Goal: Transaction & Acquisition: Purchase product/service

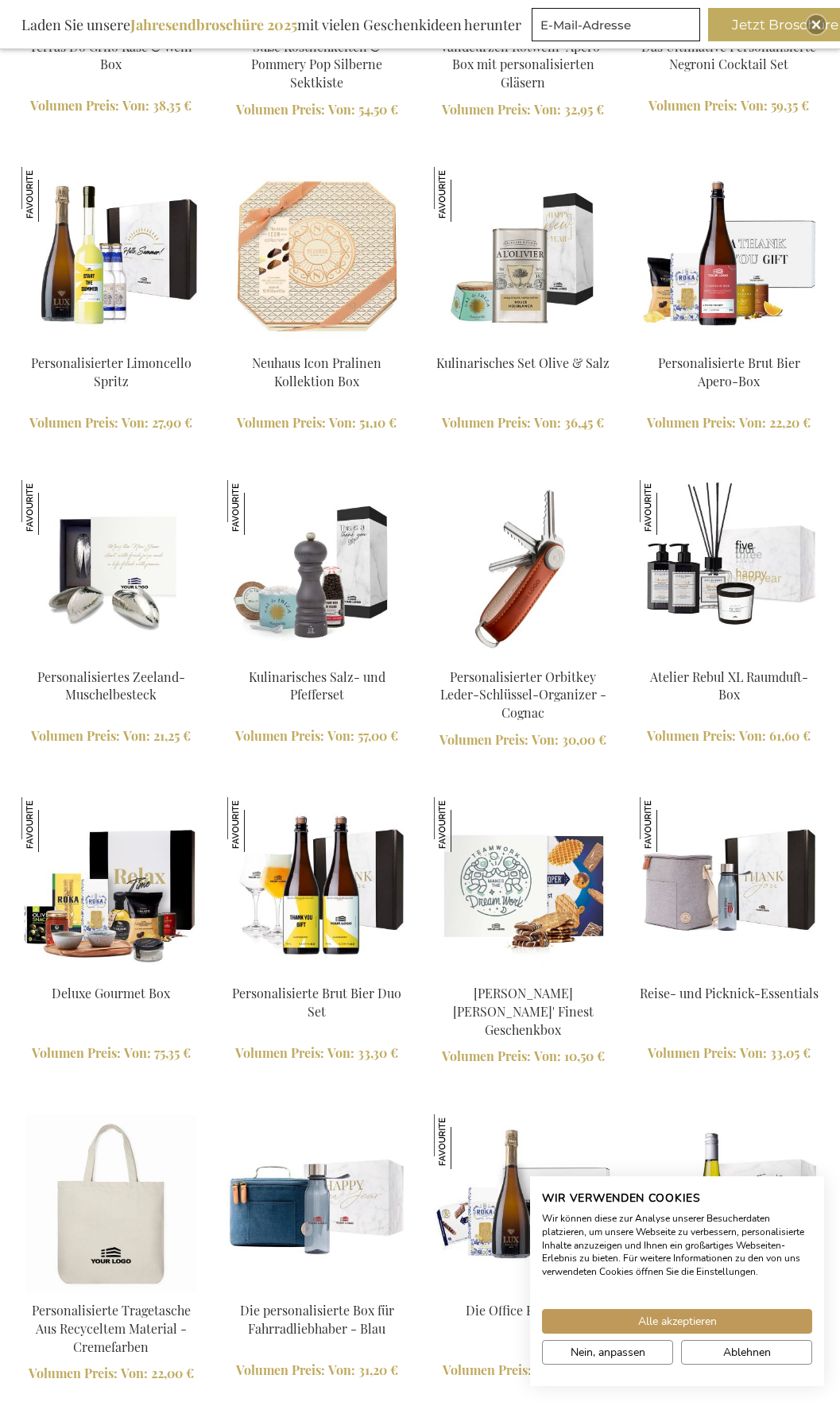
scroll to position [2353, 0]
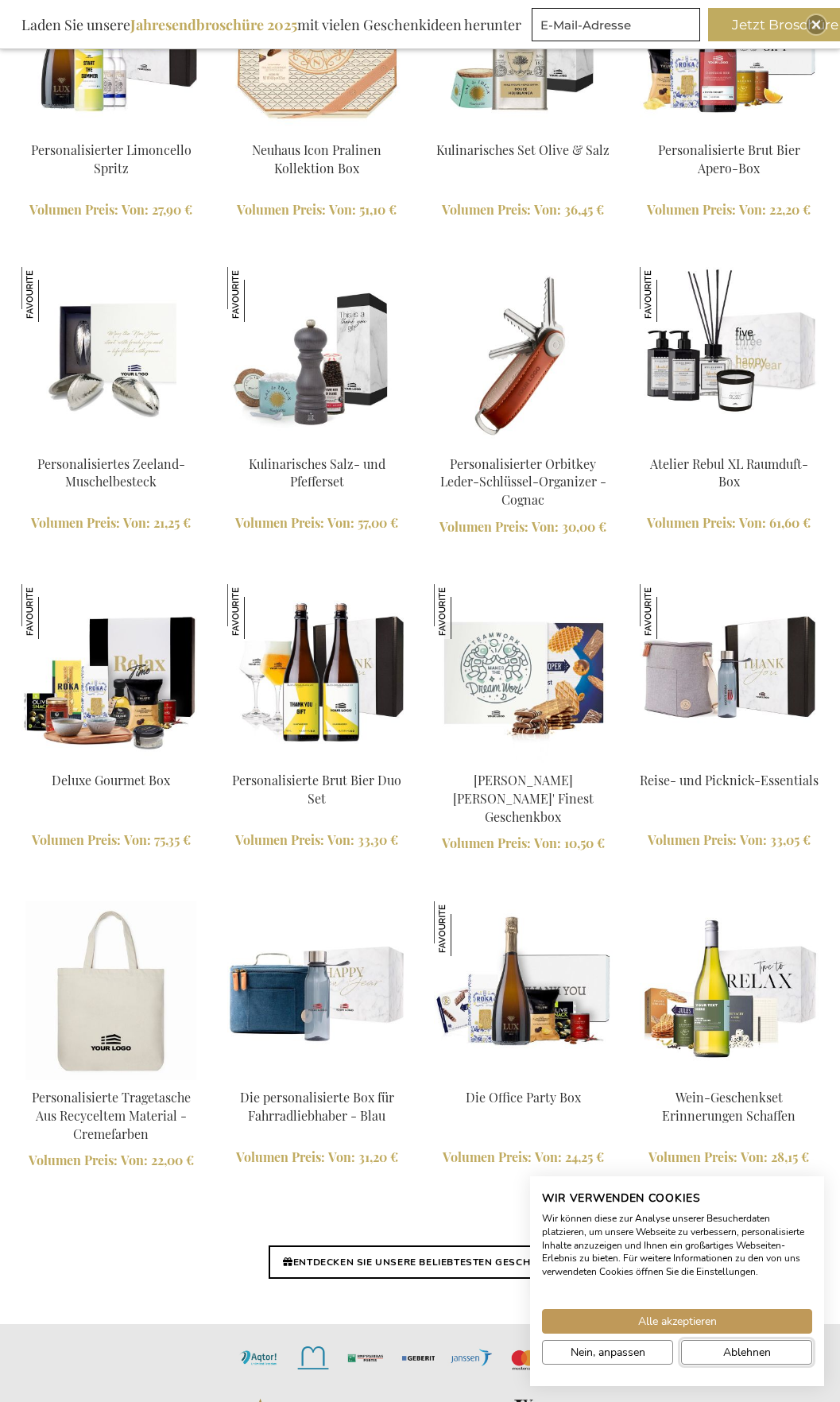
click at [739, 1346] on span "Ablehnen" at bounding box center [747, 1352] width 48 height 16
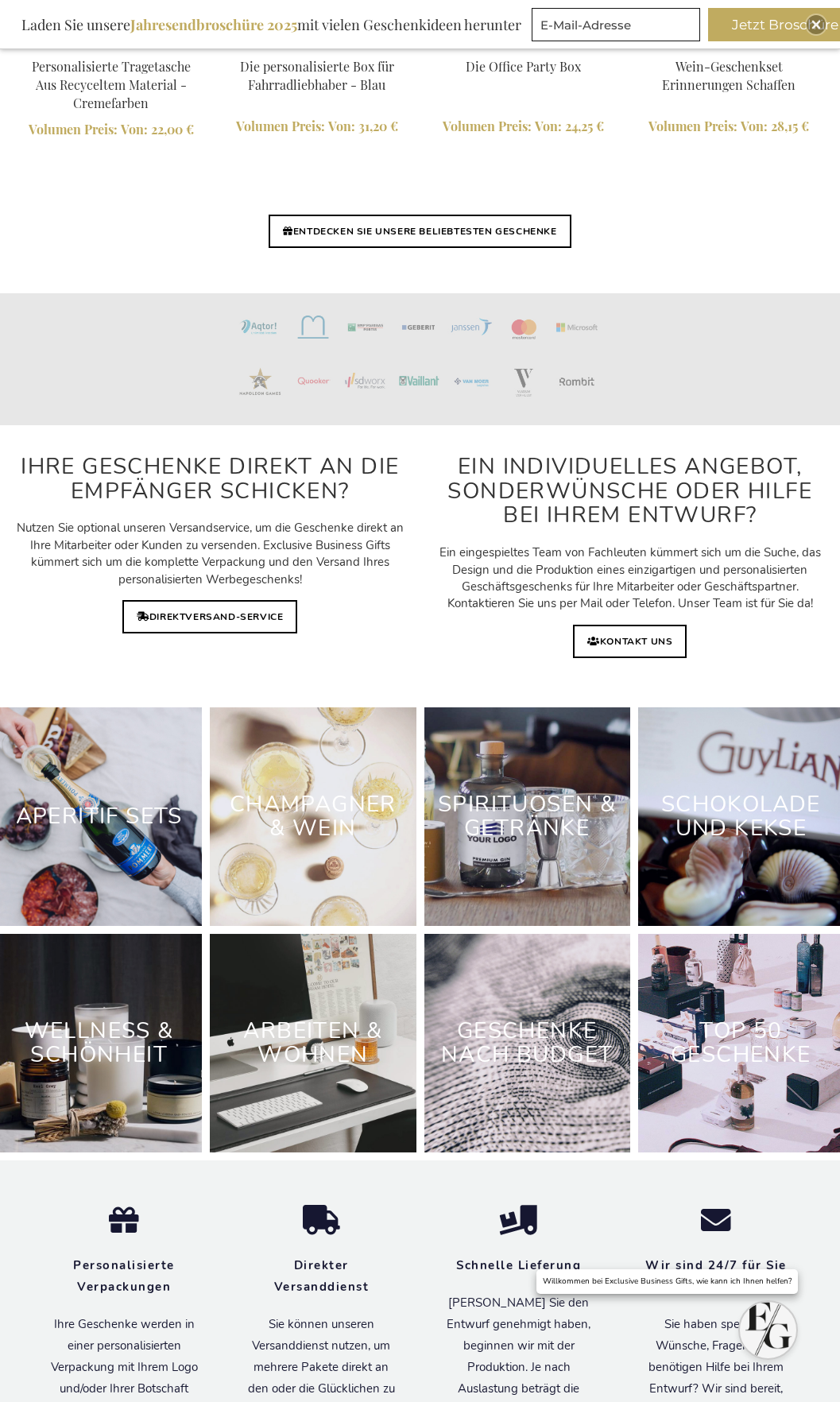
scroll to position [3386, 0]
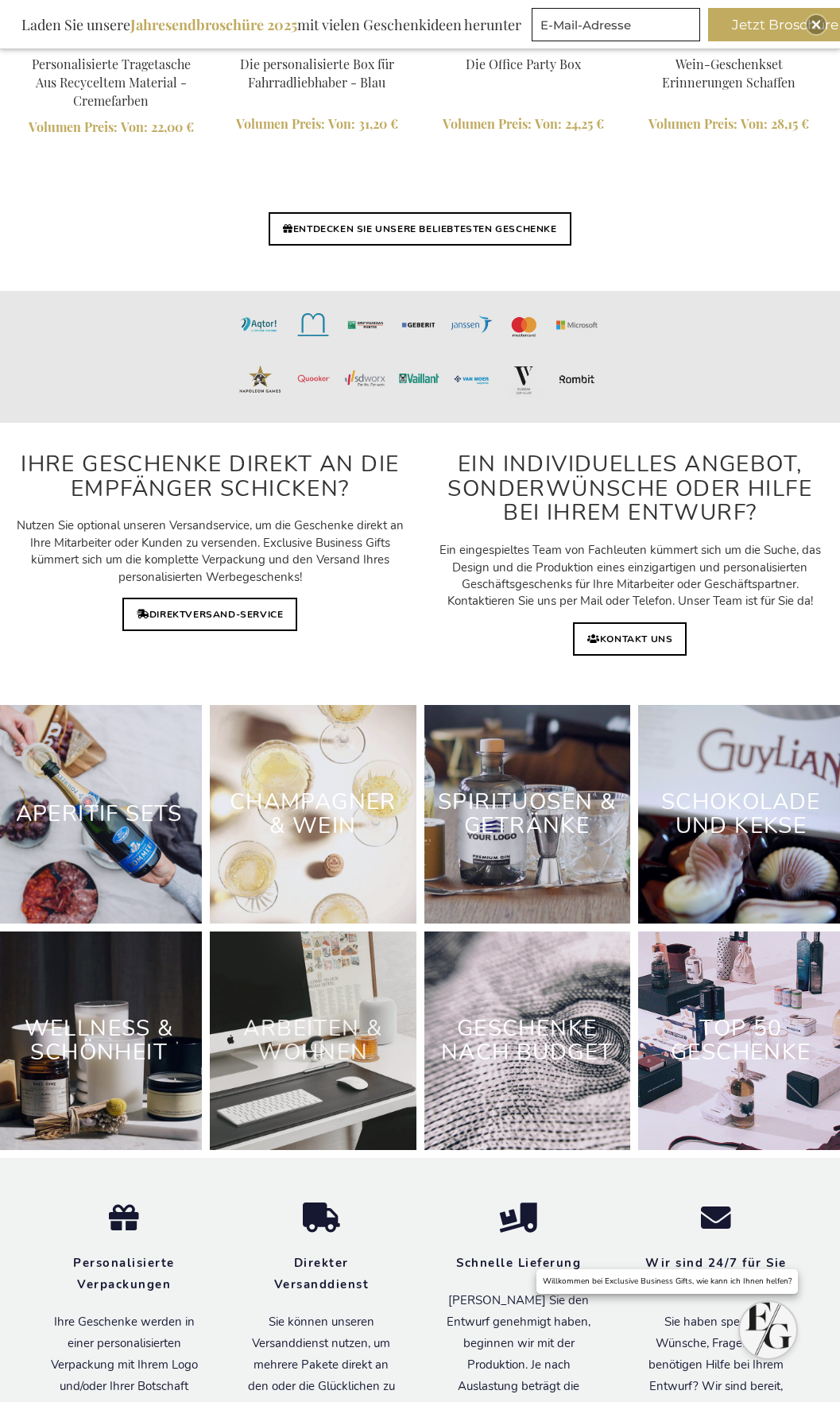
click at [289, 1067] on link "Arbeiten & Wohnen" at bounding box center [313, 1040] width 139 height 55
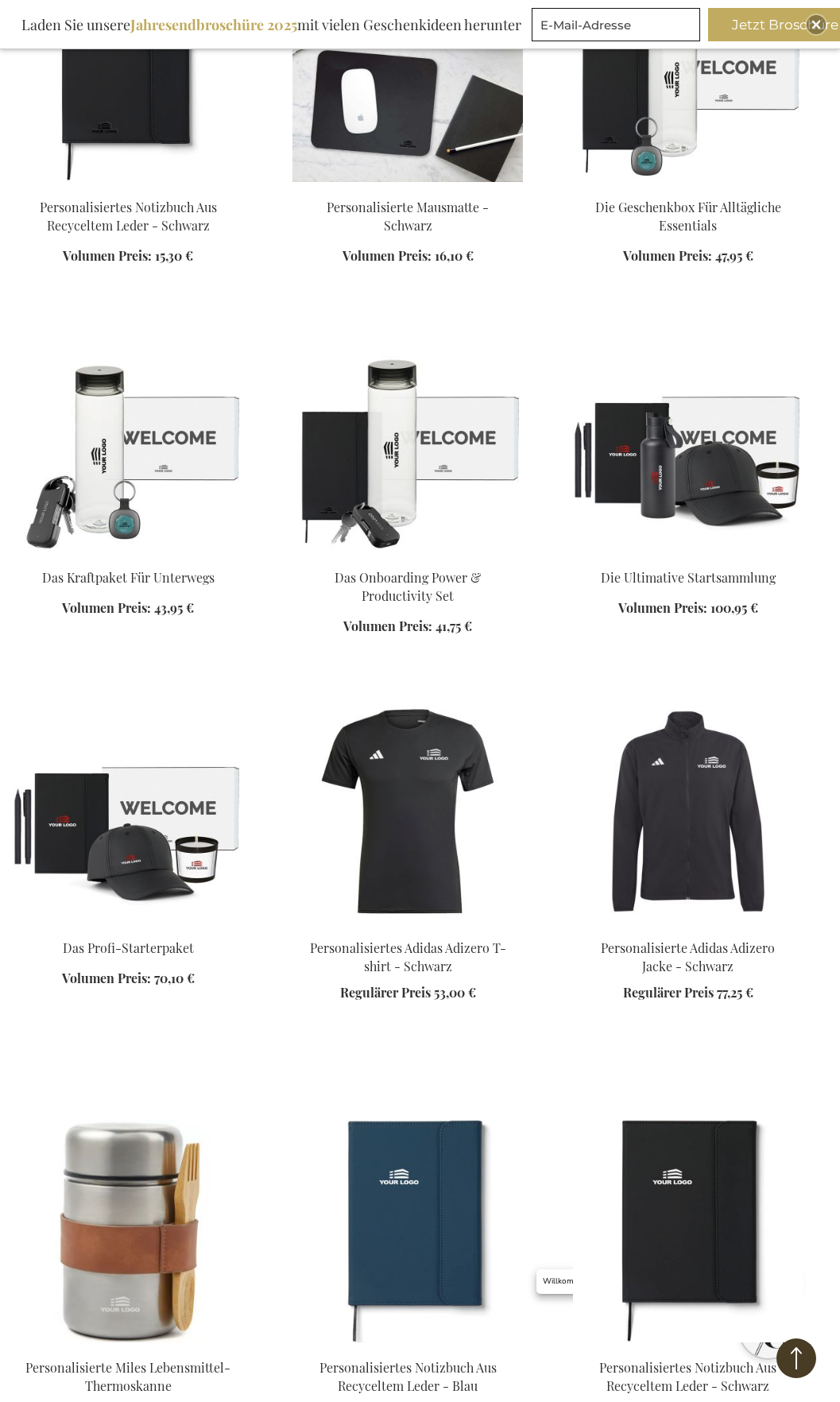
scroll to position [1430, 0]
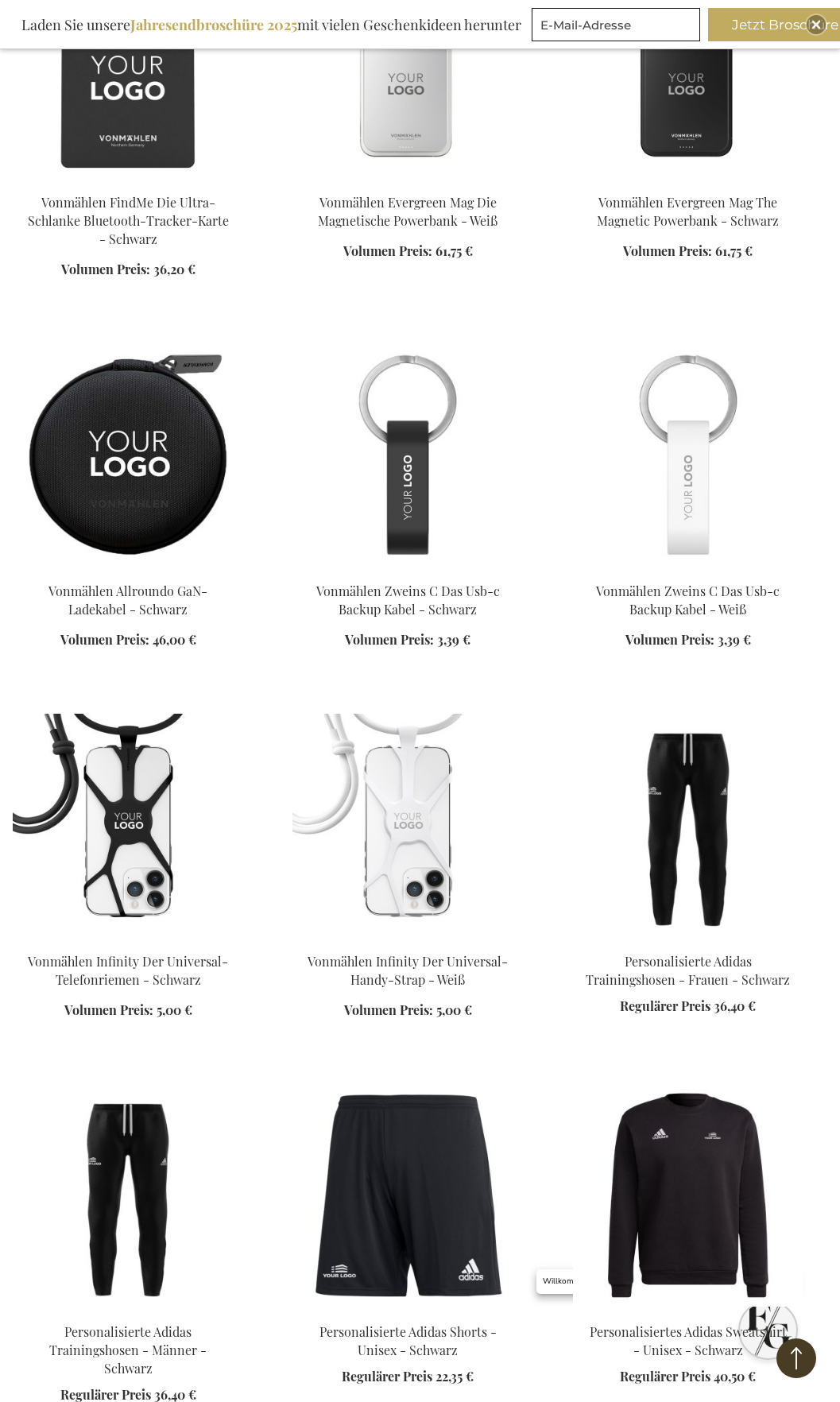
scroll to position [3814, 0]
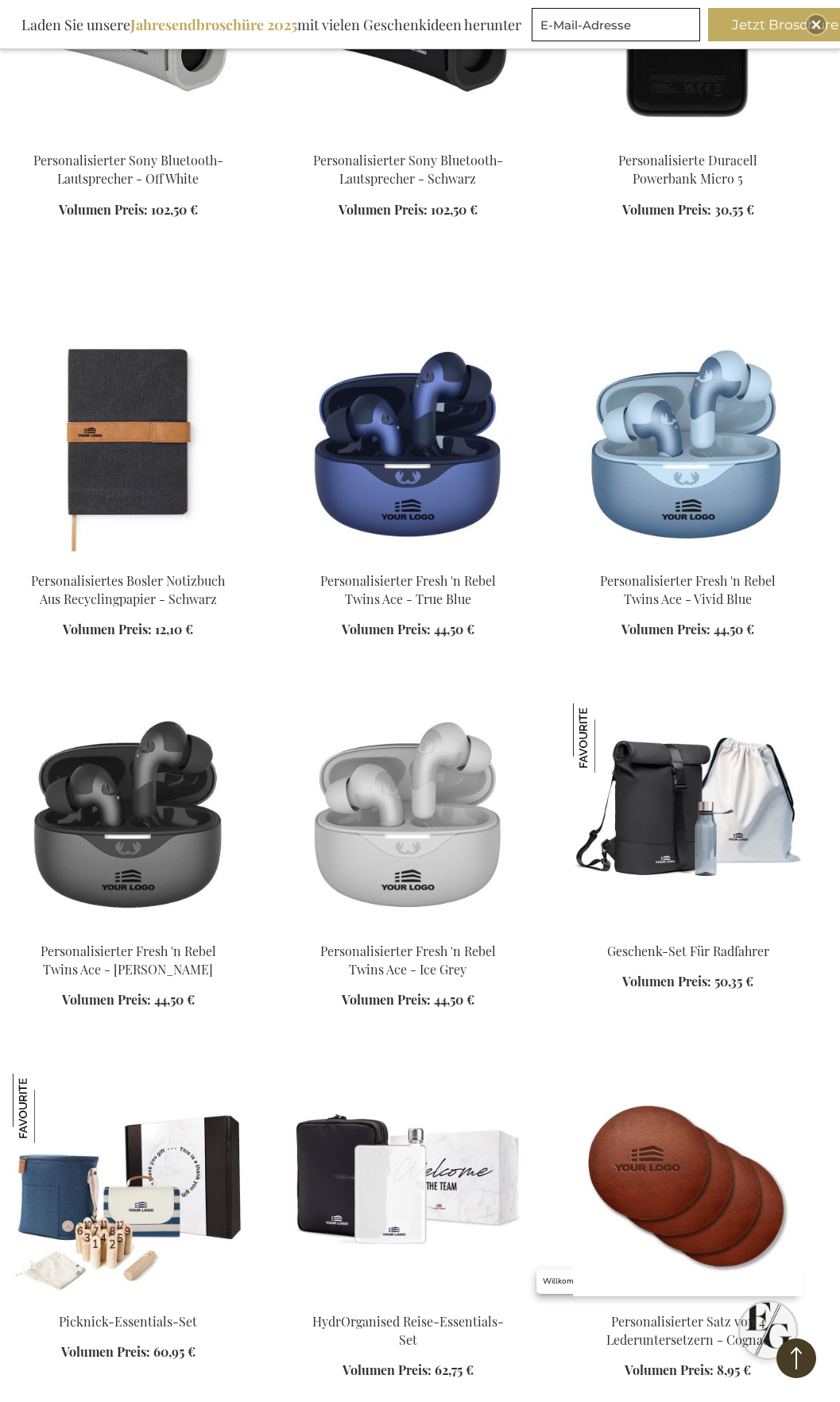
scroll to position [6834, 0]
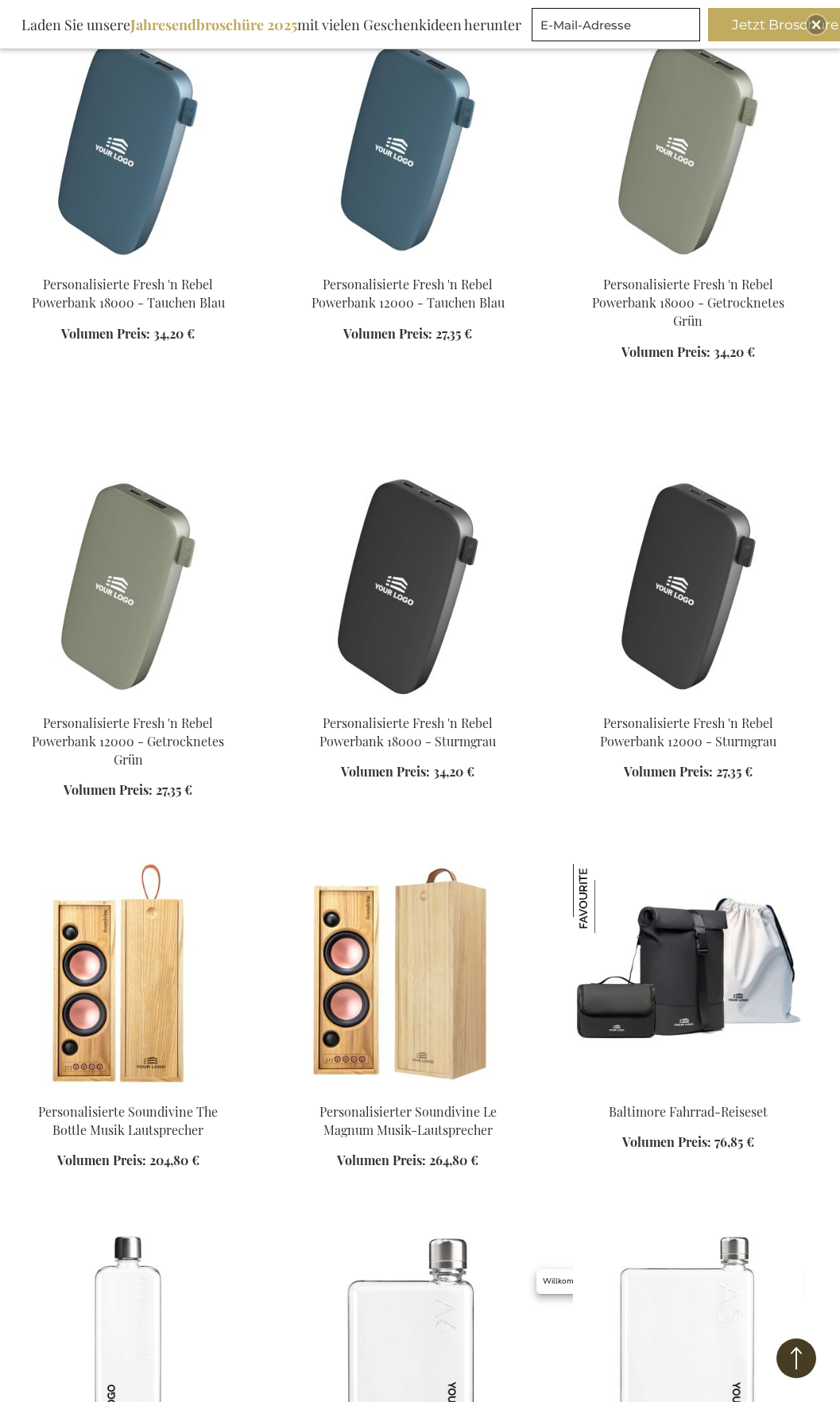
scroll to position [9535, 0]
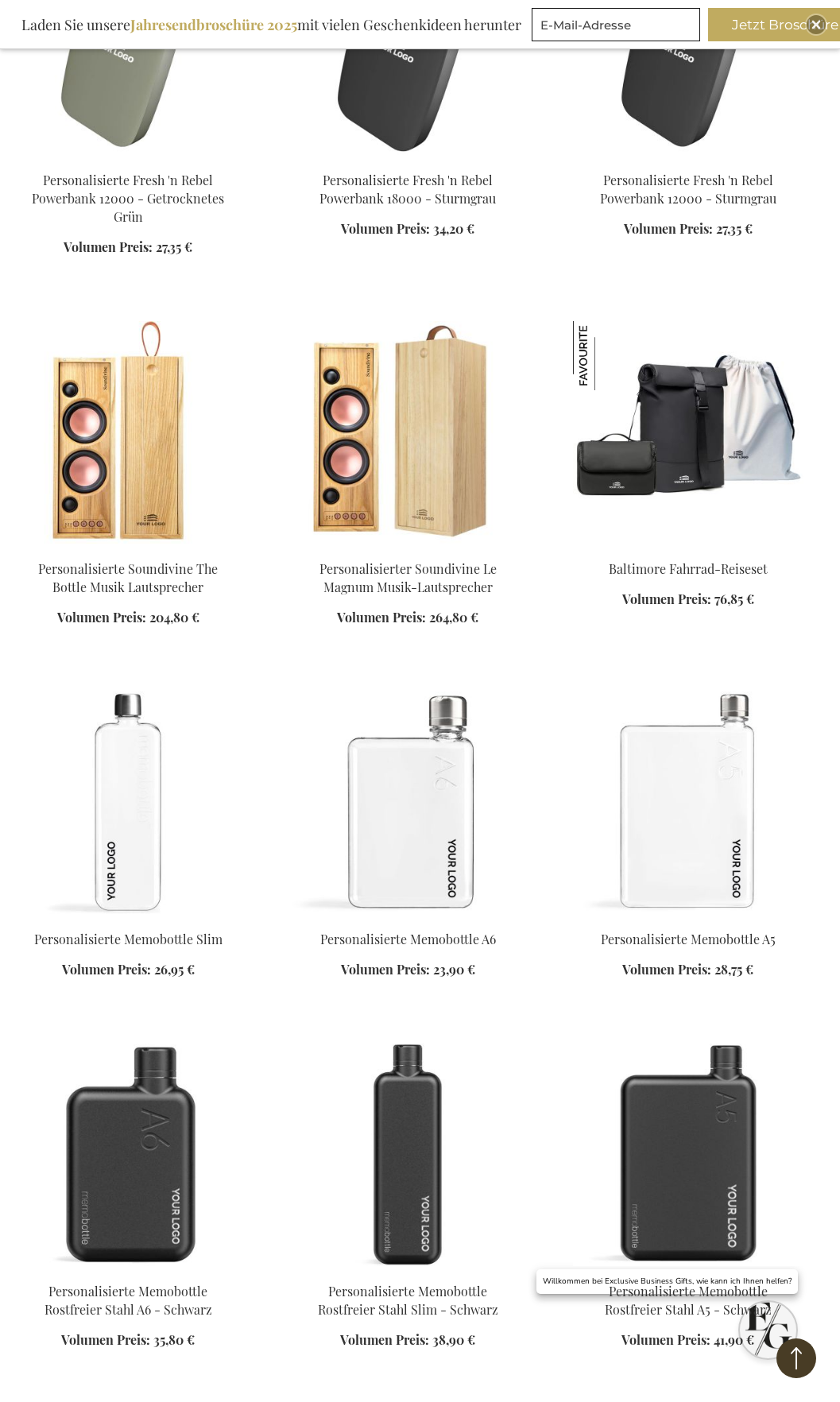
scroll to position [10488, 0]
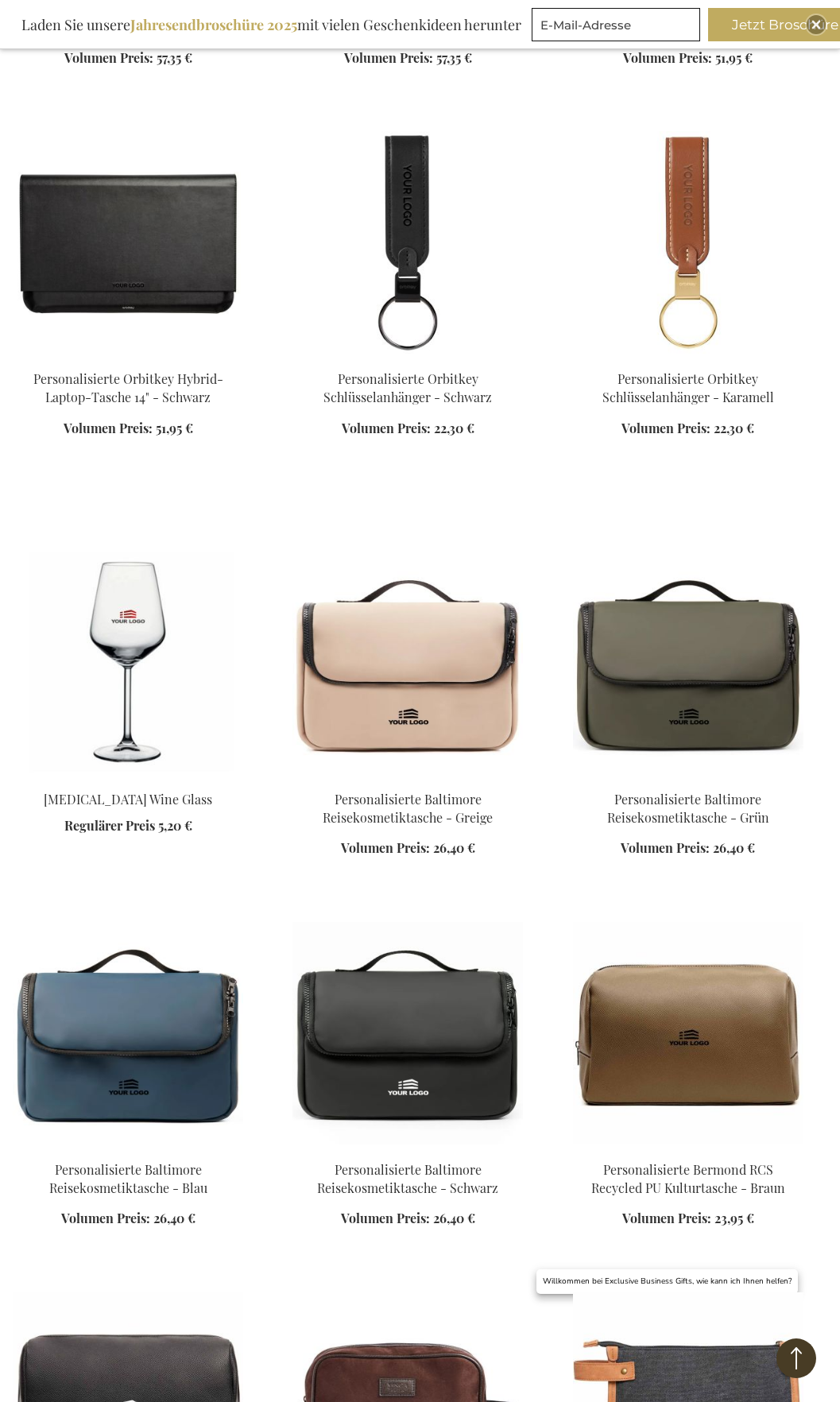
scroll to position [12555, 0]
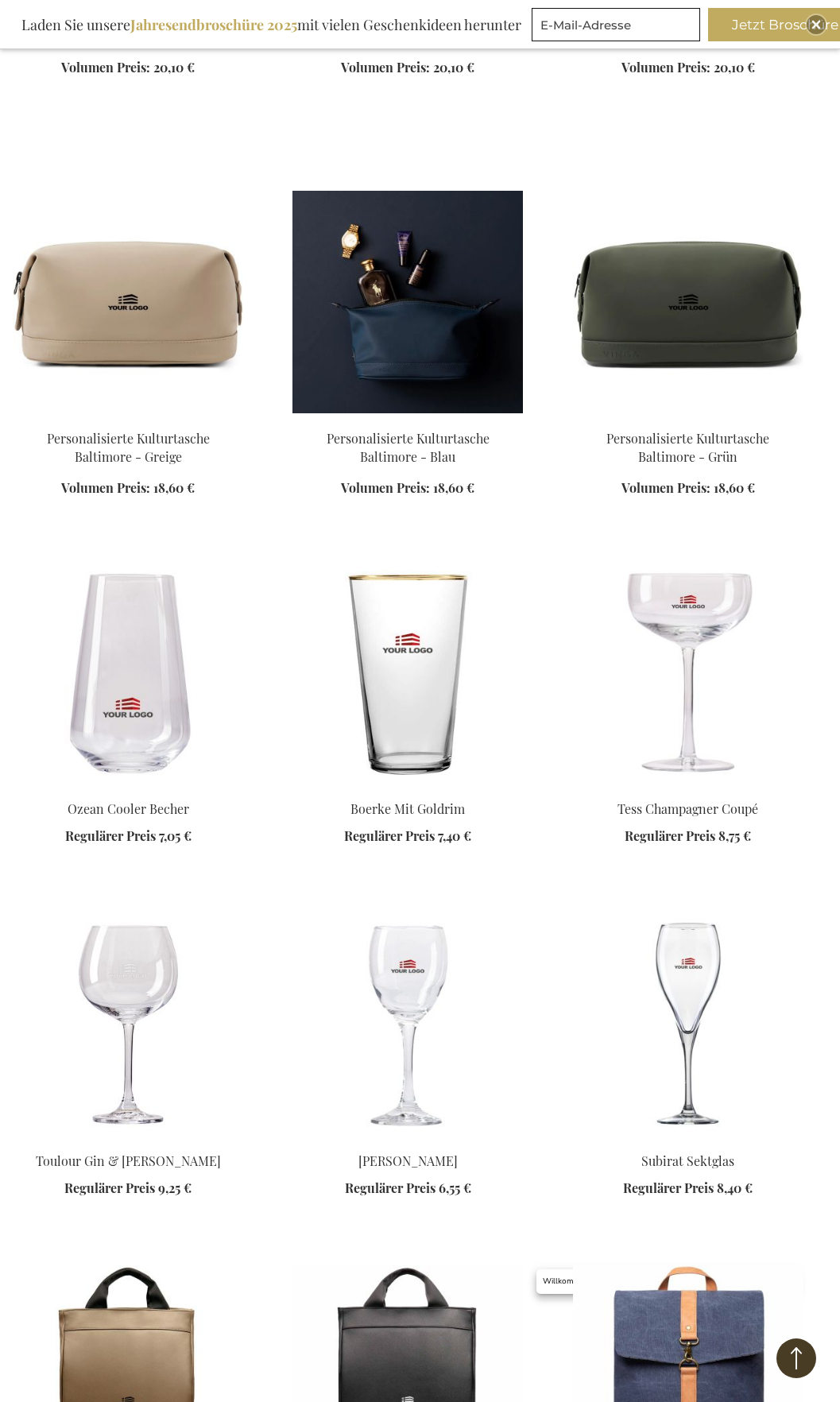
scroll to position [14779, 0]
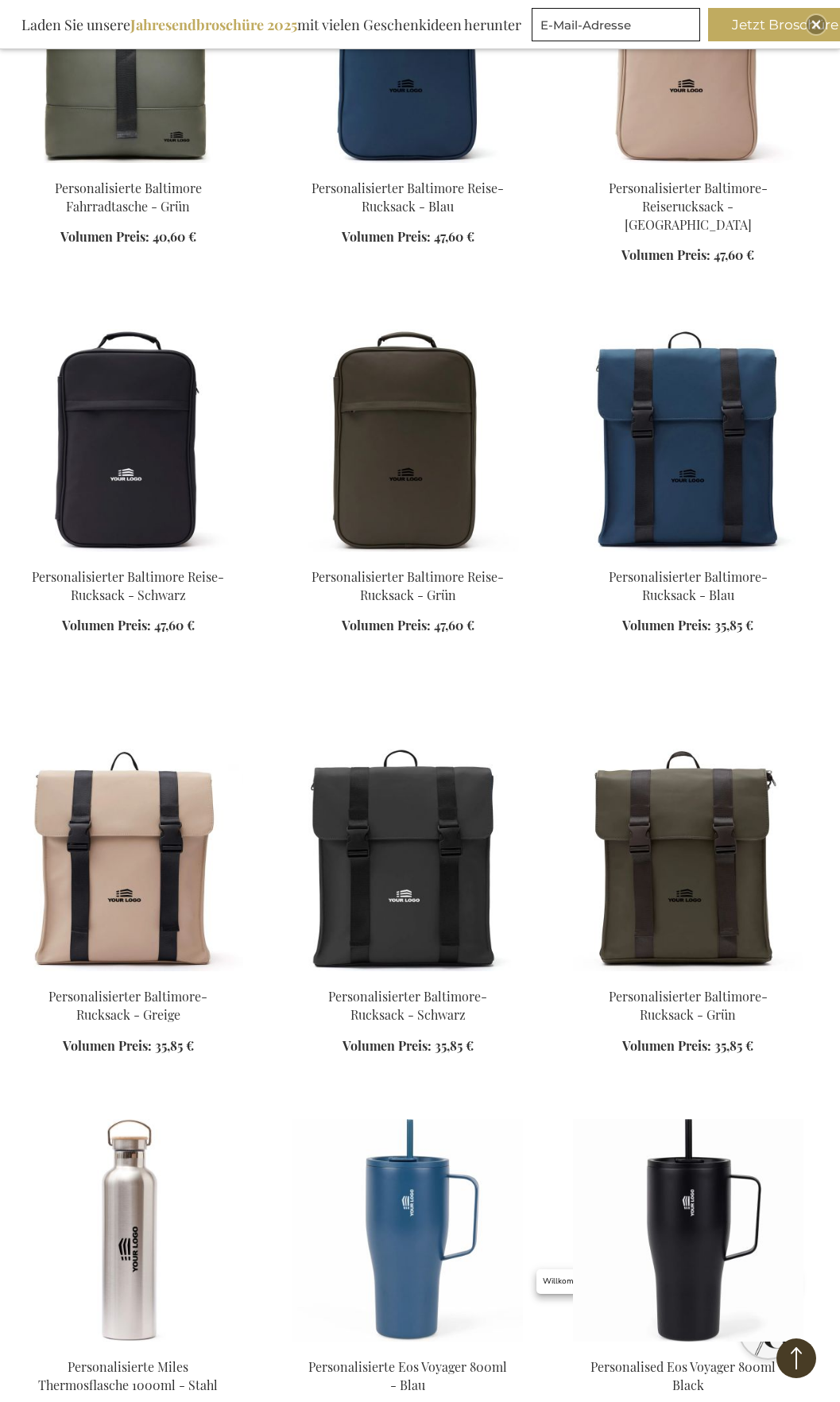
scroll to position [17322, 0]
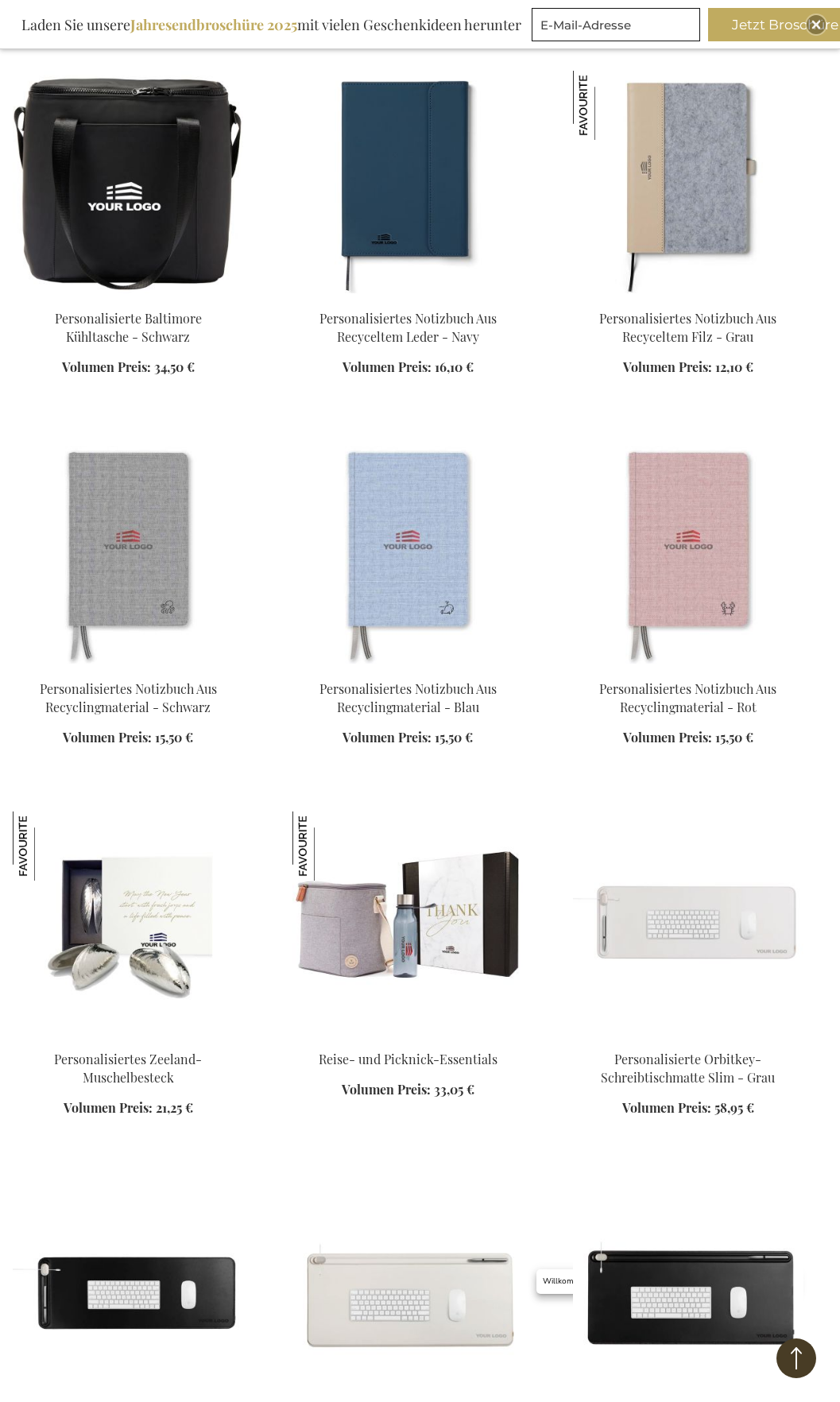
scroll to position [22566, 0]
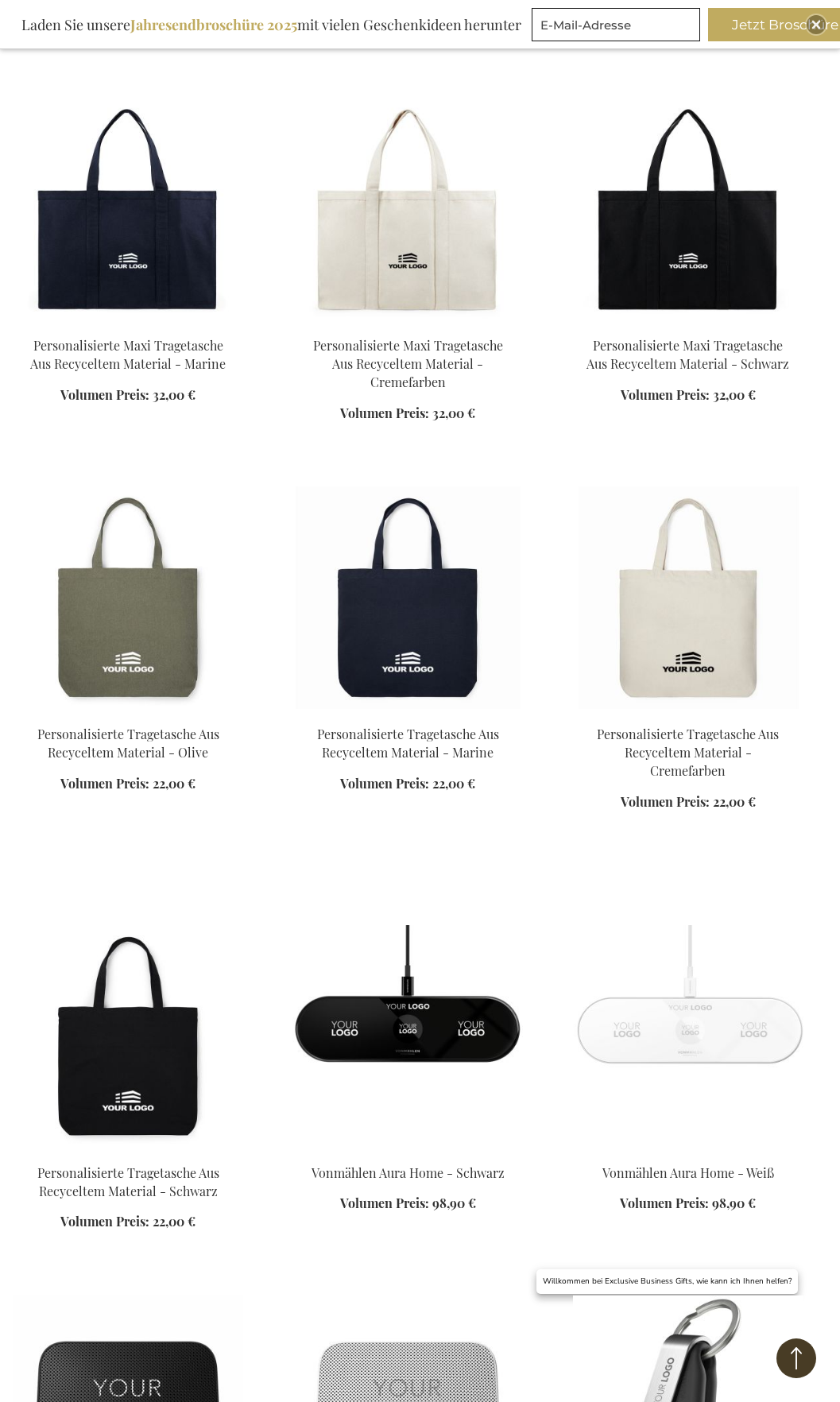
scroll to position [24870, 0]
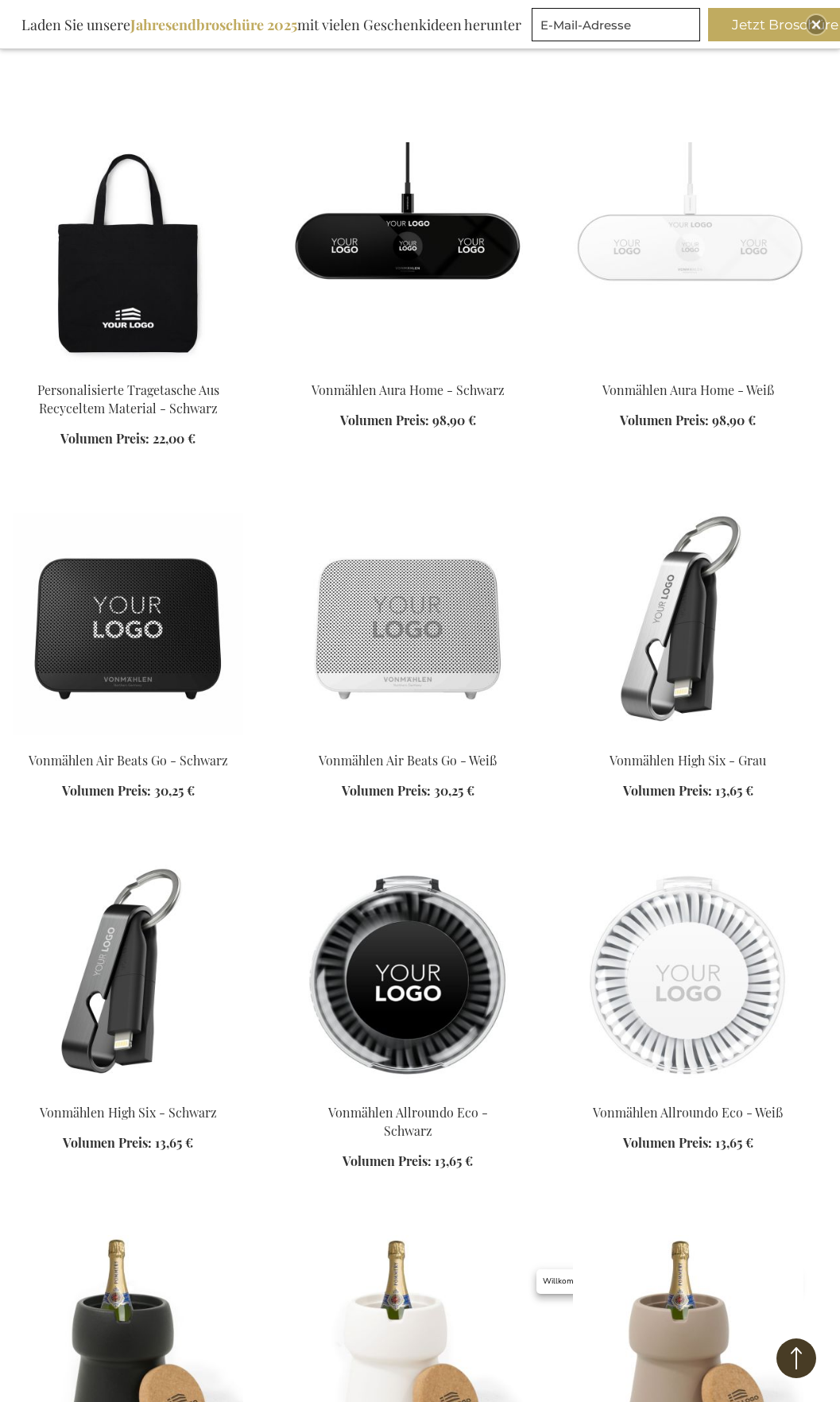
scroll to position [25268, 0]
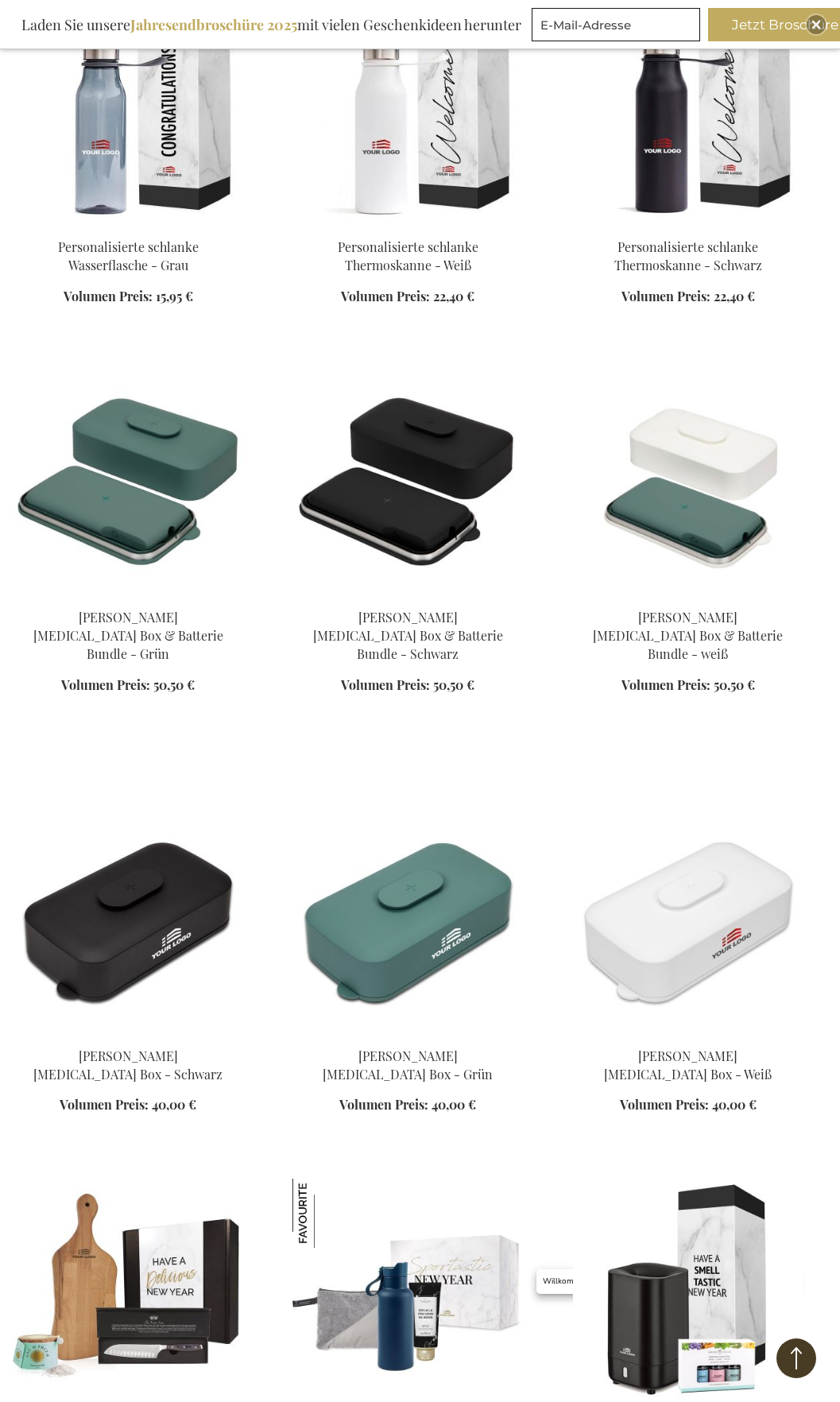
scroll to position [28129, 0]
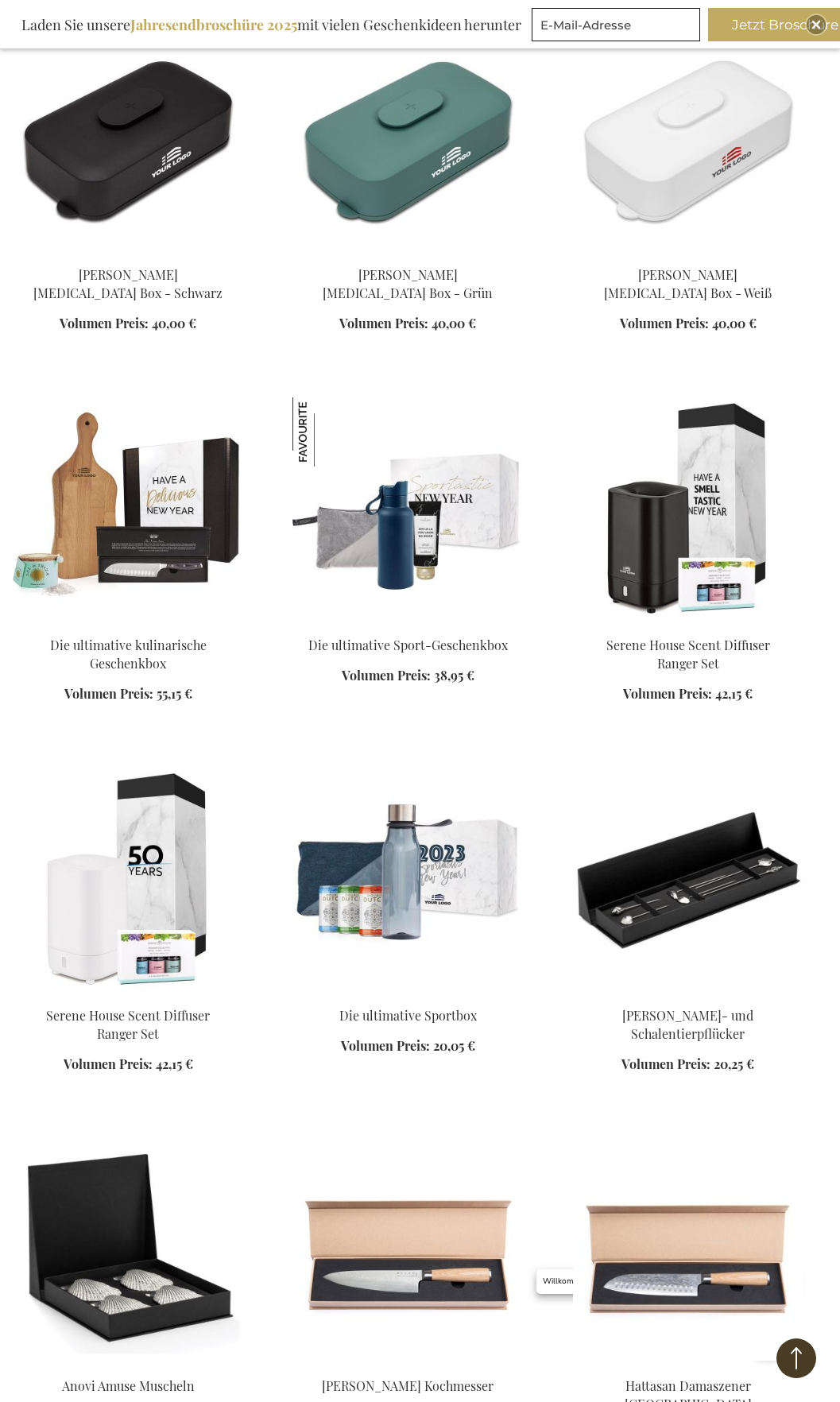
scroll to position [28605, 0]
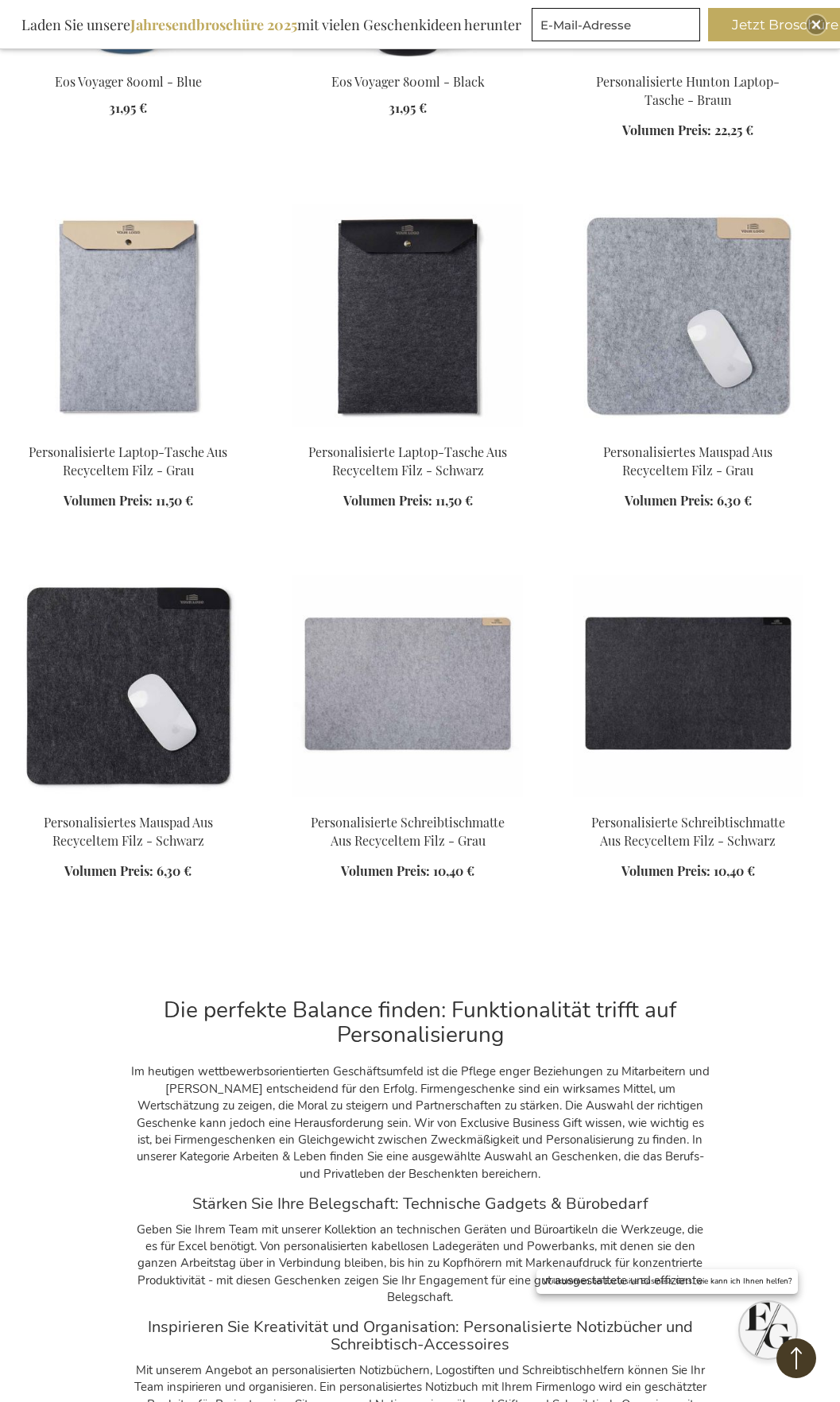
scroll to position [31704, 0]
